Goal: Information Seeking & Learning: Learn about a topic

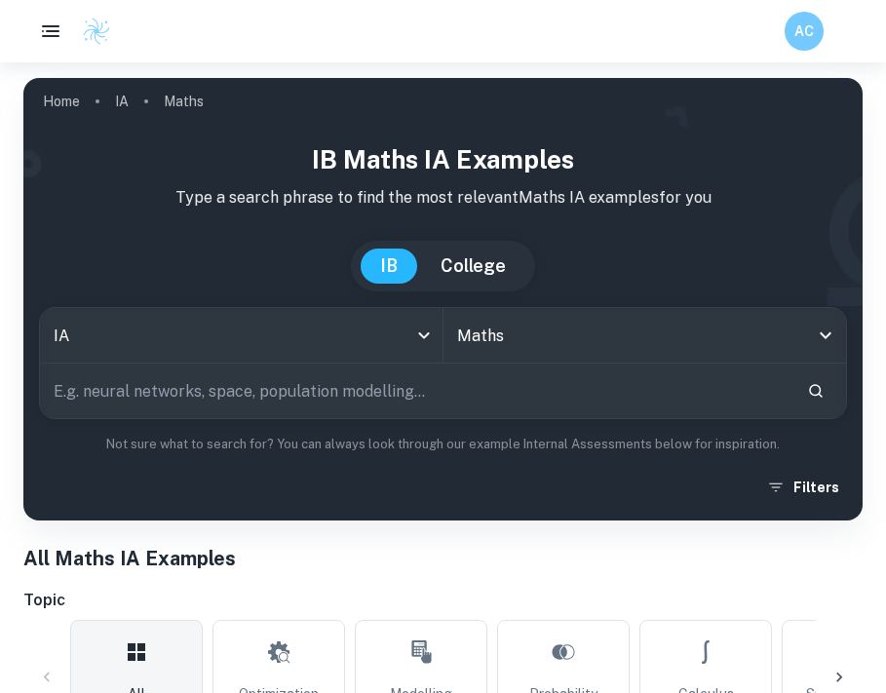
scroll to position [681, 0]
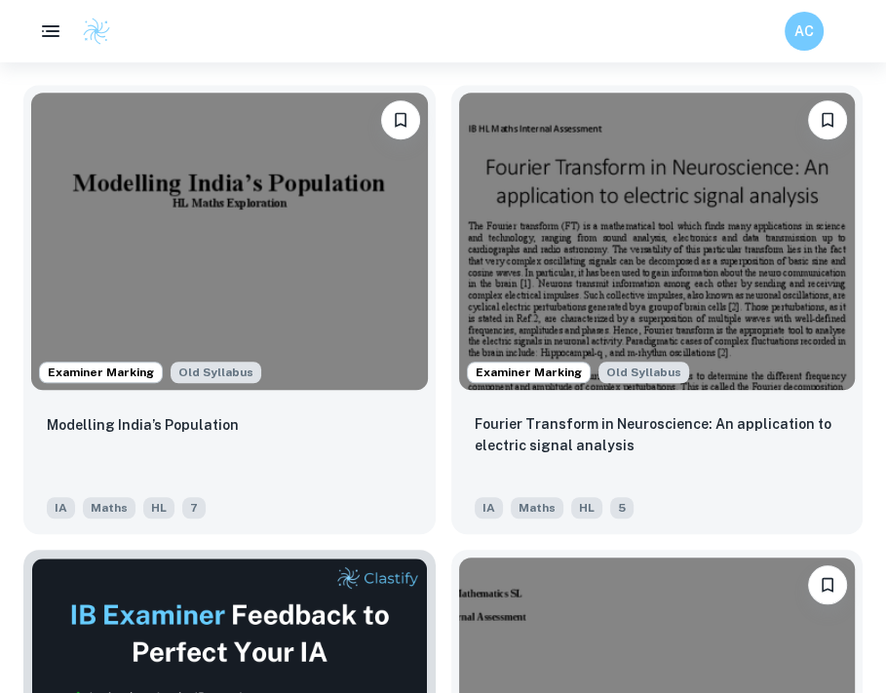
click at [338, 315] on img at bounding box center [229, 241] width 397 height 297
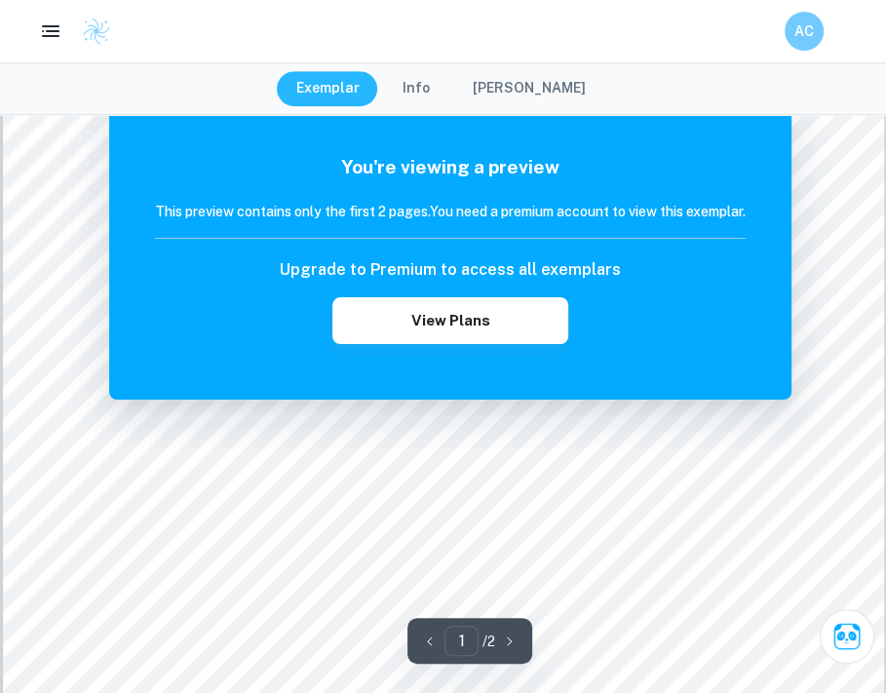
scroll to position [608, 0]
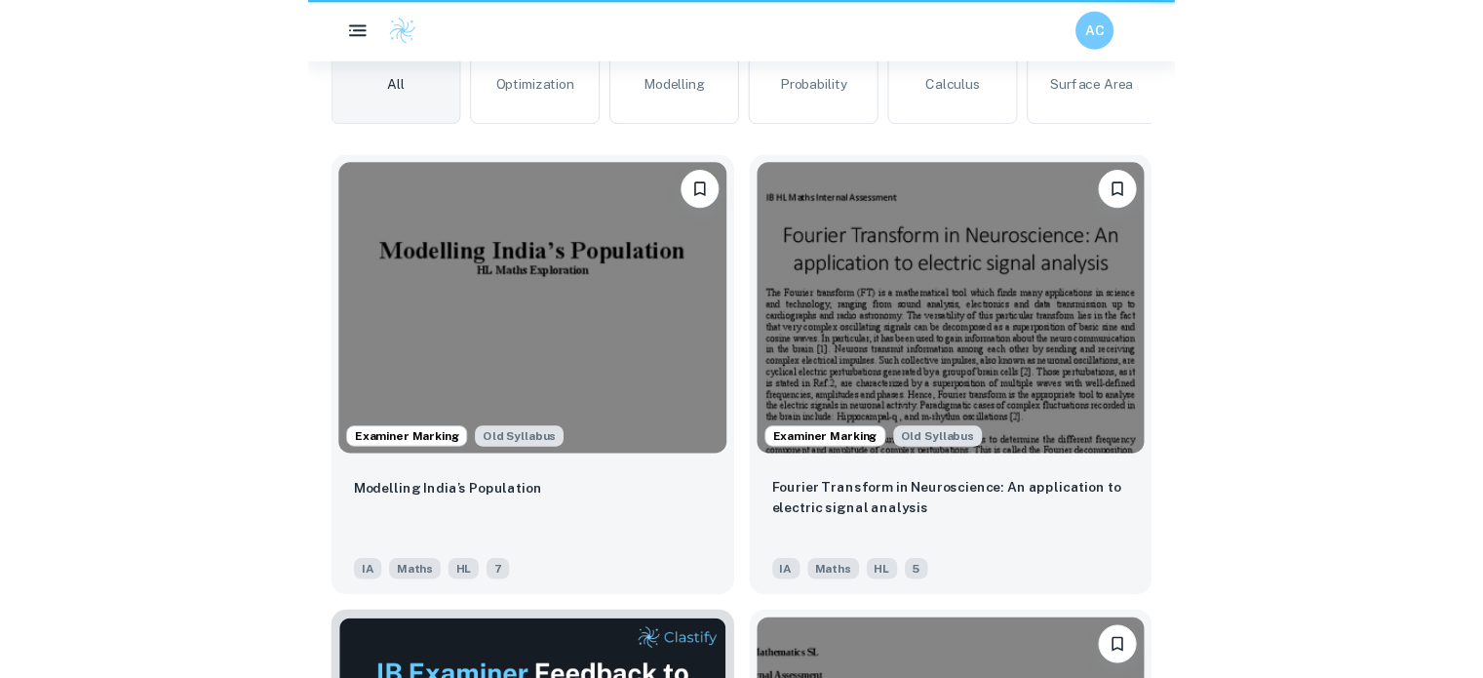
scroll to position [592, 0]
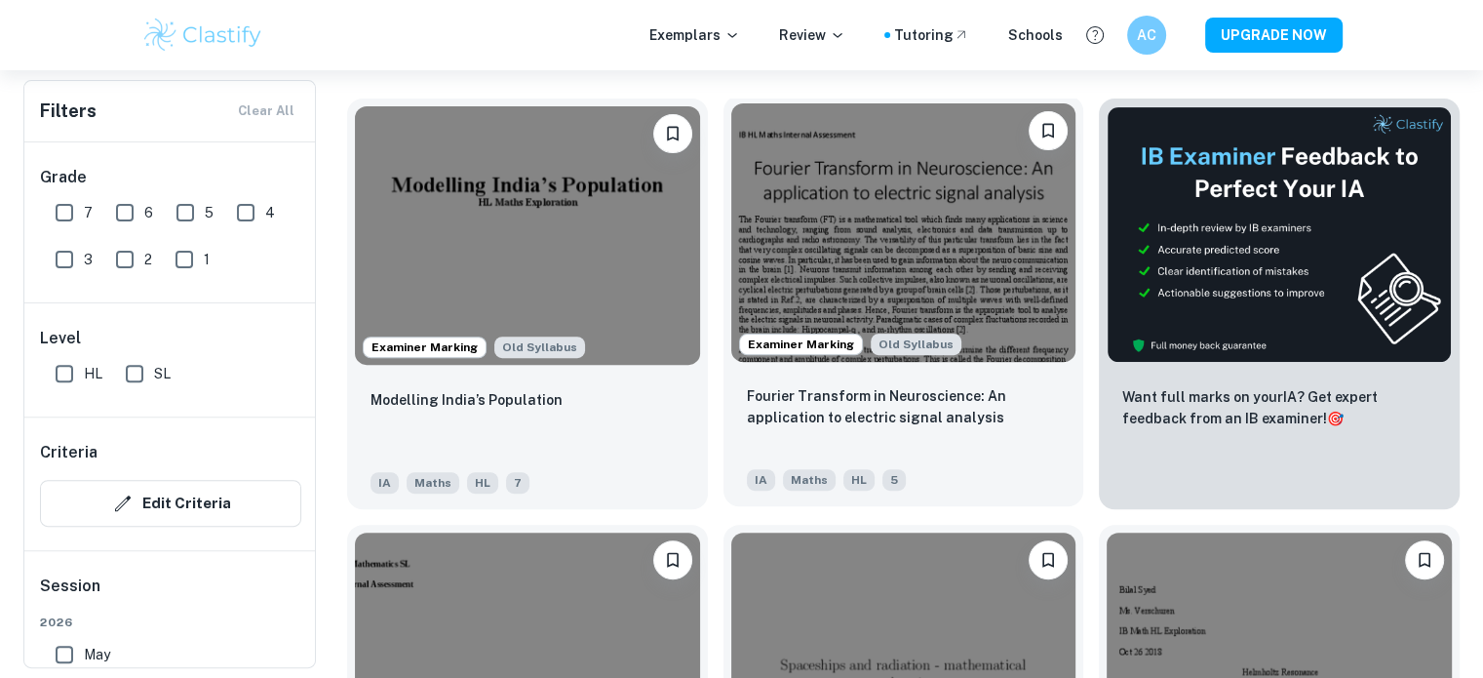
click at [885, 276] on img at bounding box center [903, 232] width 345 height 258
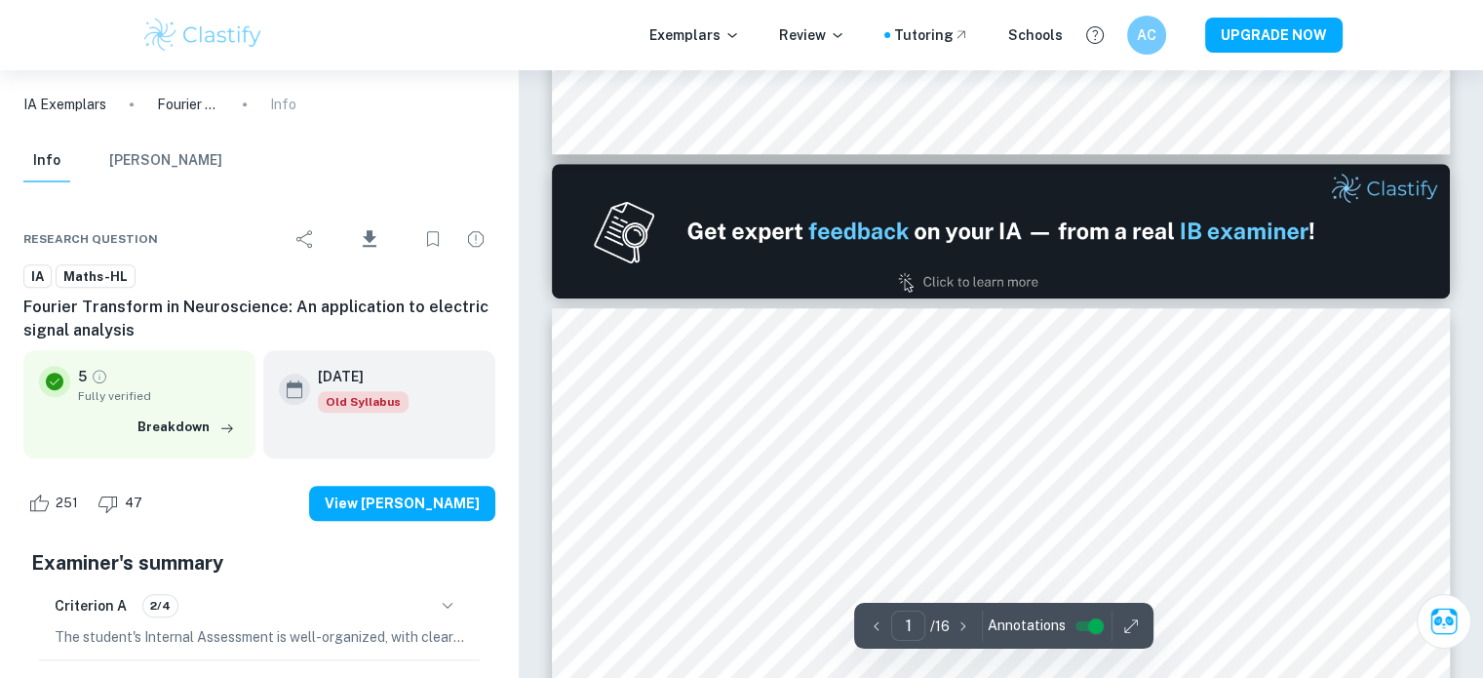
type input "2"
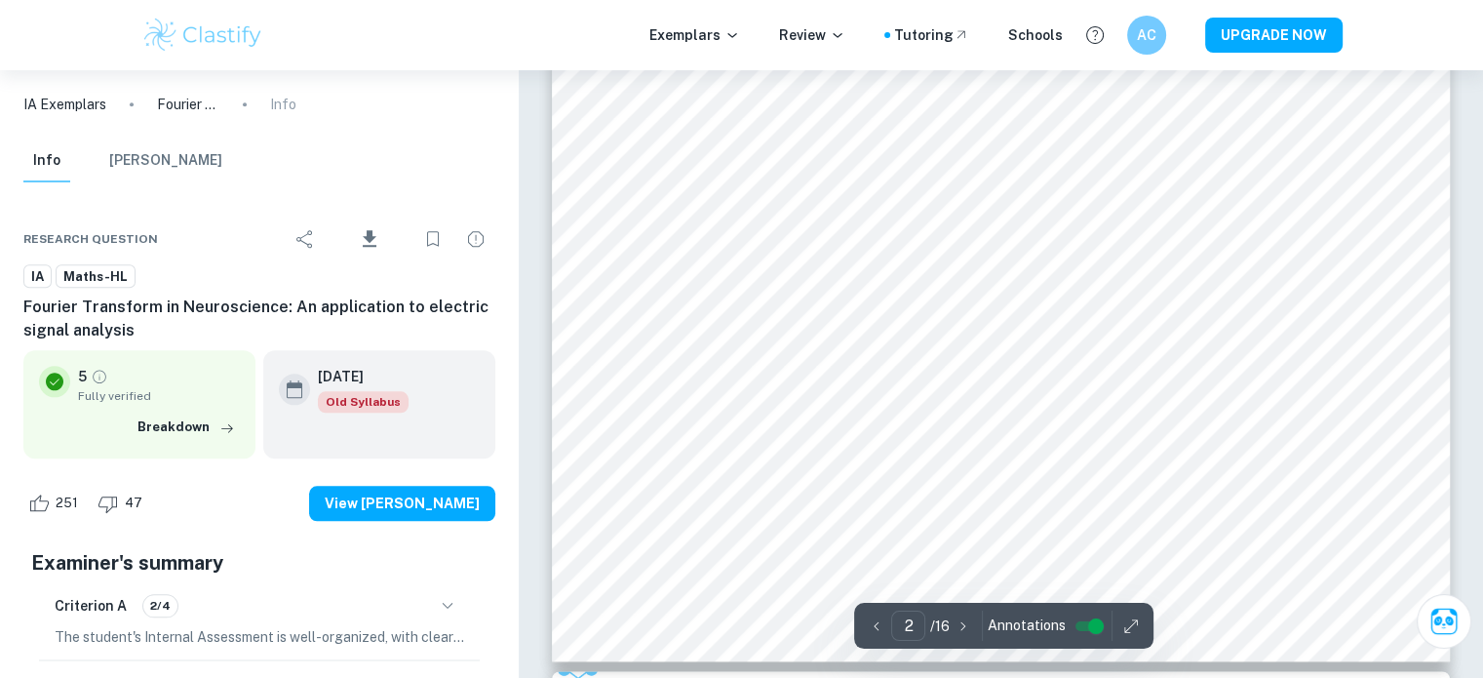
scroll to position [2162, 0]
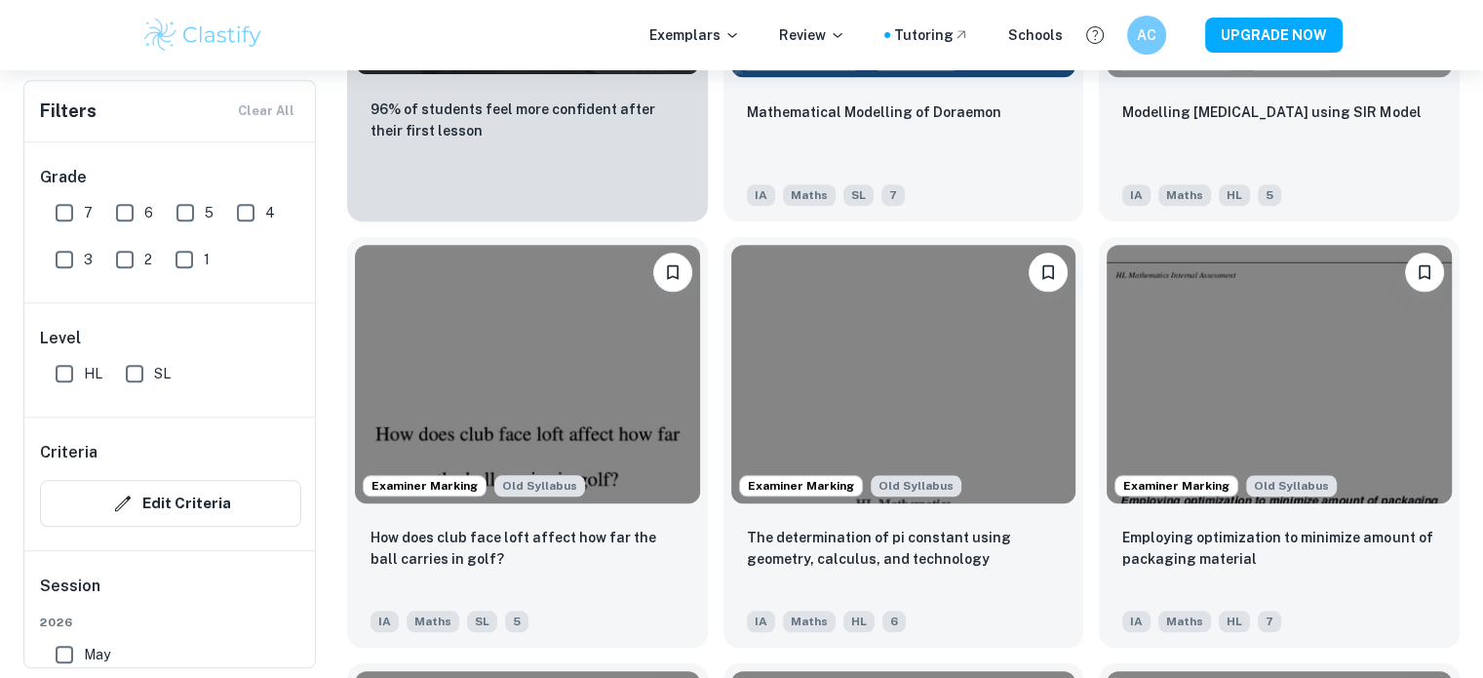
scroll to position [1731, 0]
click at [612, 398] on img at bounding box center [527, 372] width 345 height 258
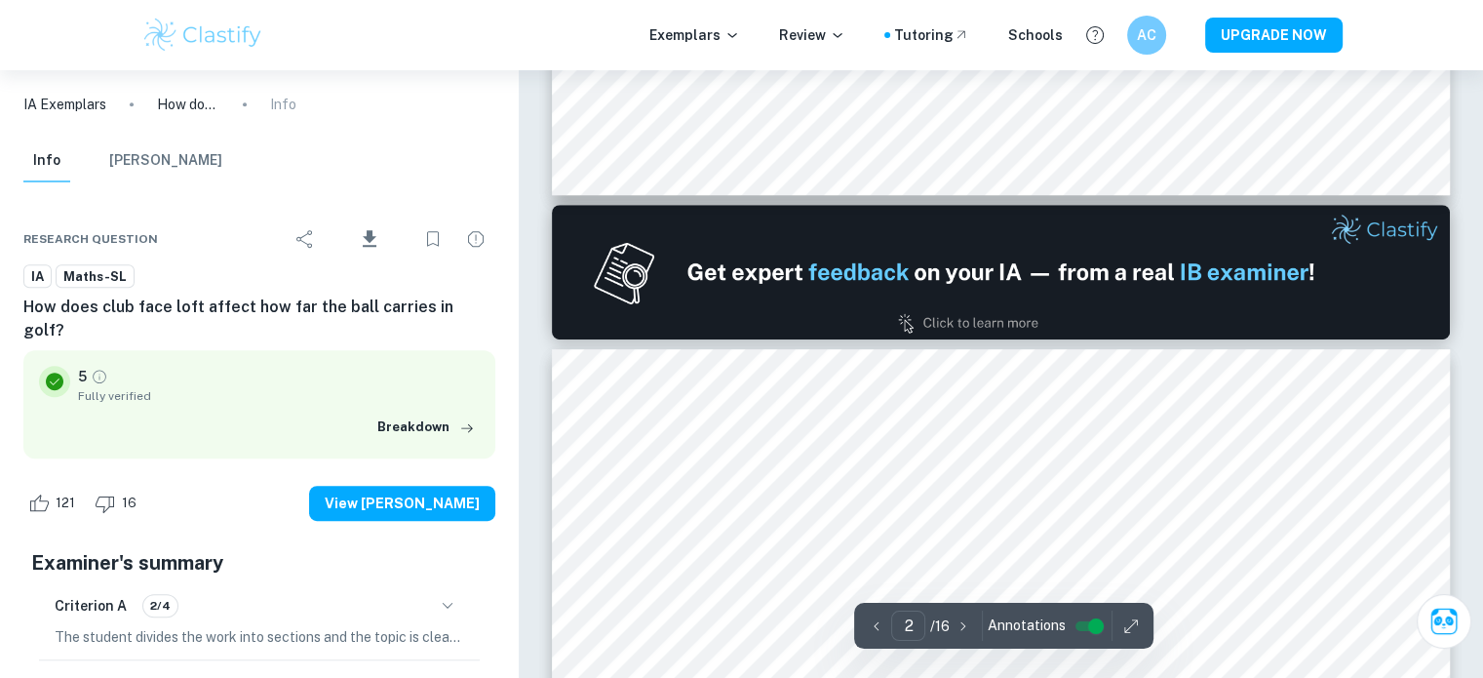
type input "2"
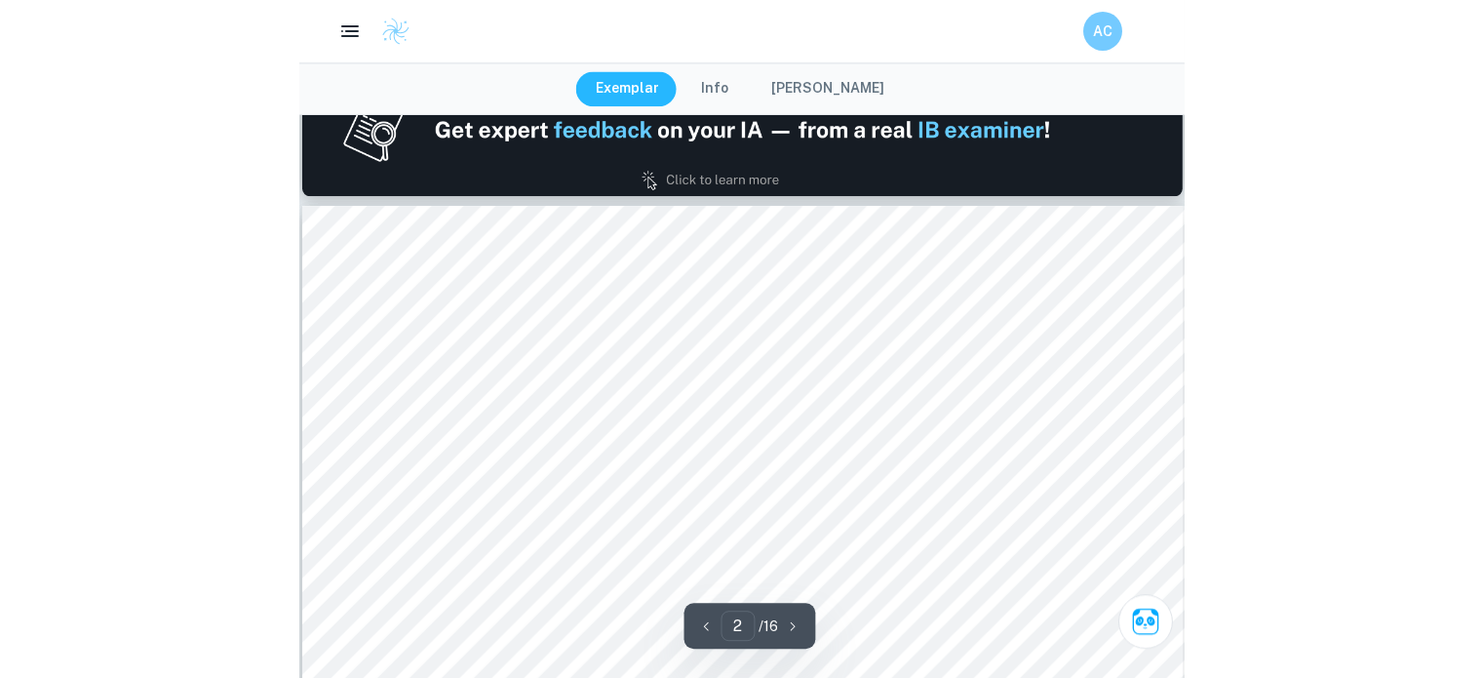
scroll to position [1256, 0]
